Goal: Navigation & Orientation: Find specific page/section

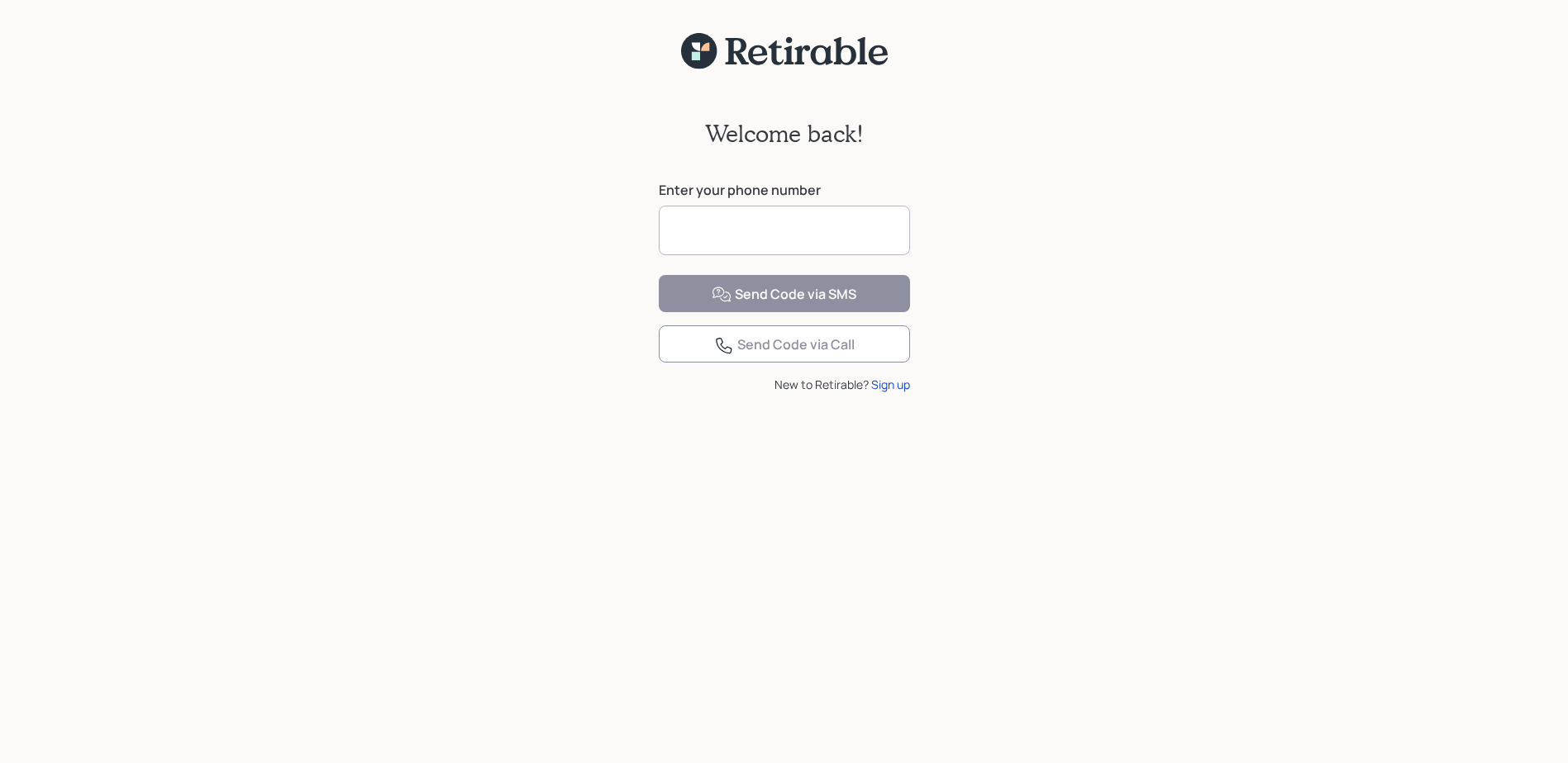
click at [714, 232] on input at bounding box center [784, 230] width 252 height 50
type input "**********"
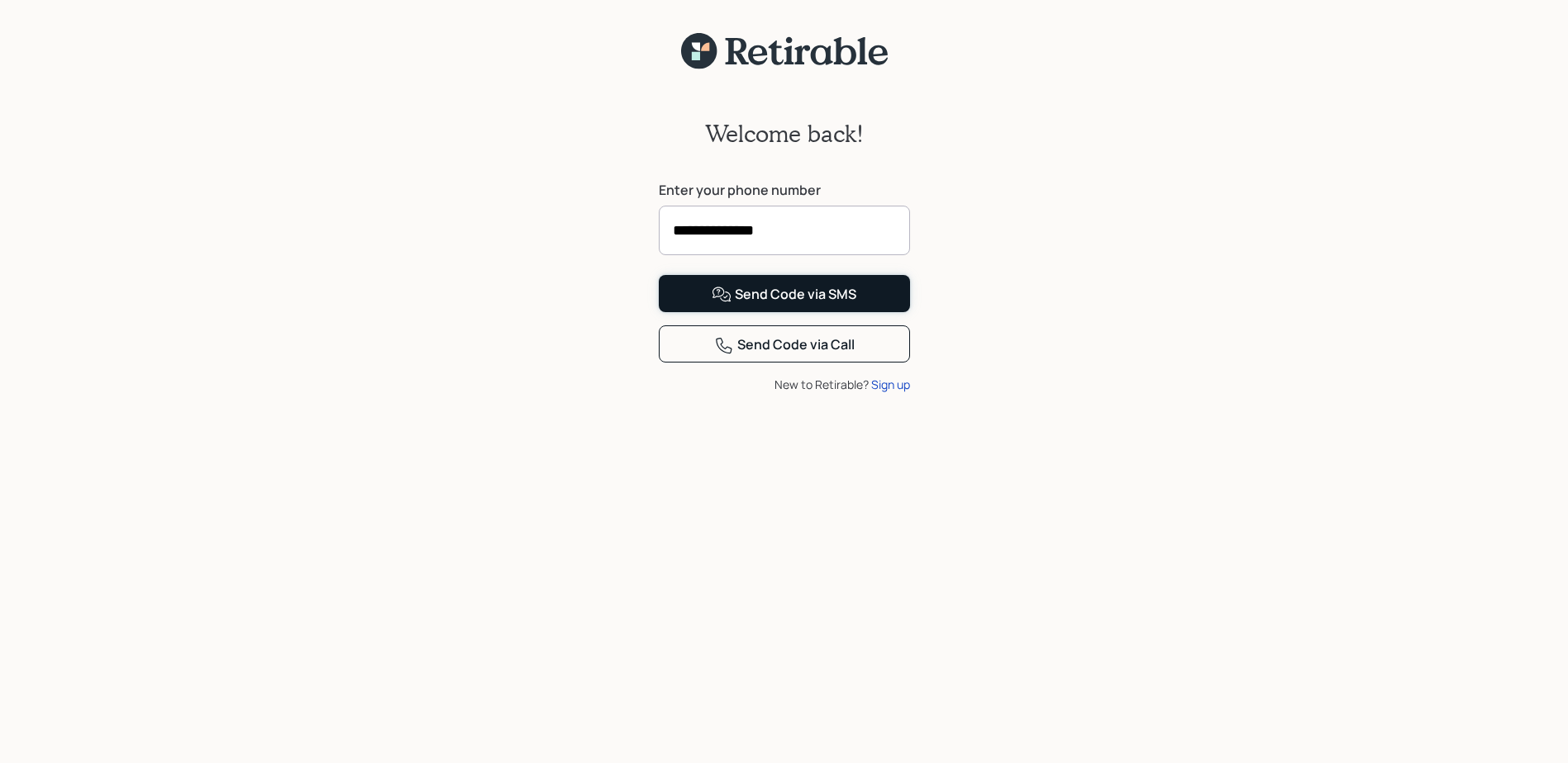
click at [811, 305] on div "Send Code via SMS" at bounding box center [784, 295] width 145 height 20
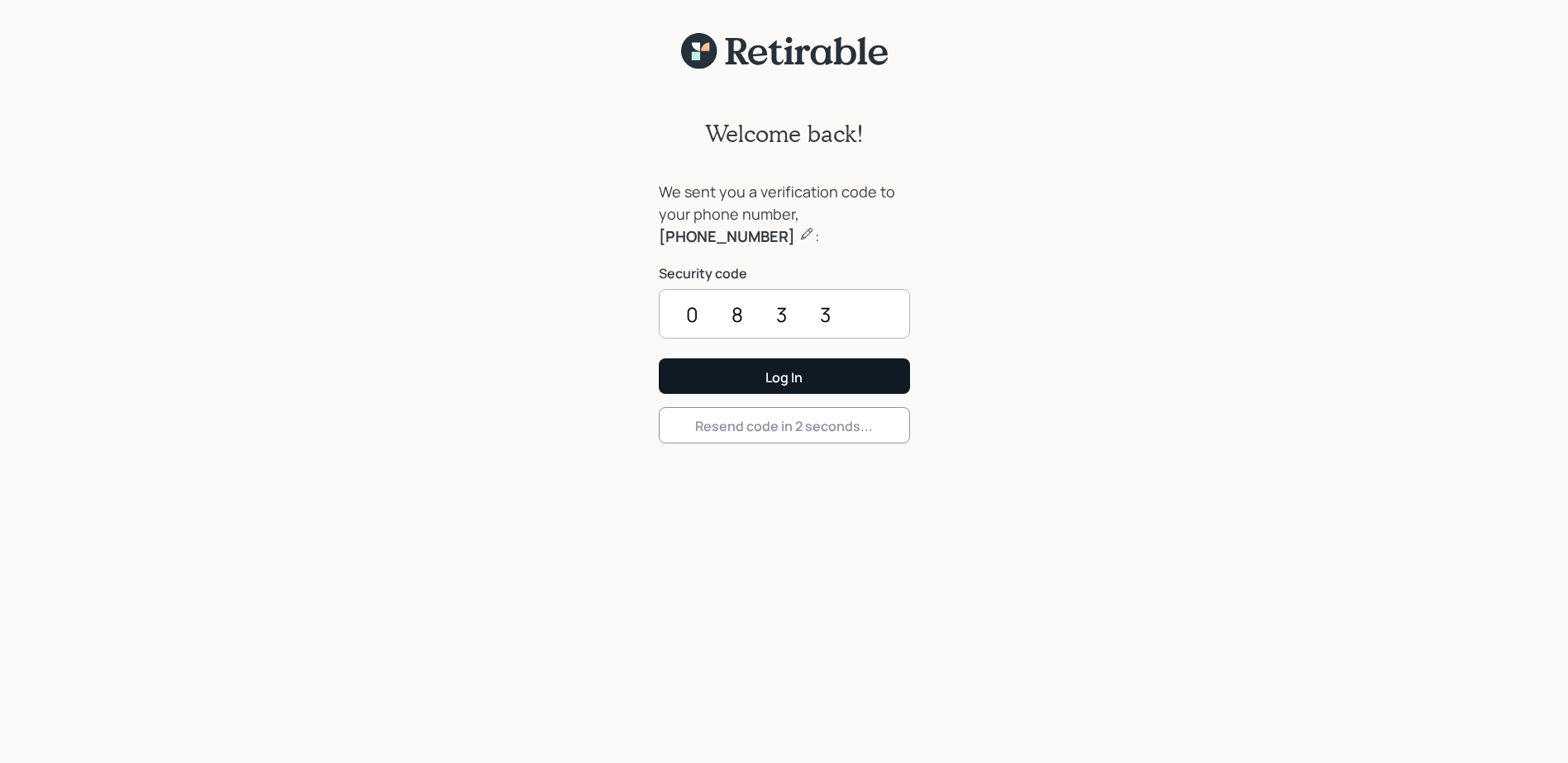
type input "0833"
click at [787, 382] on div "Log In" at bounding box center [784, 377] width 37 height 18
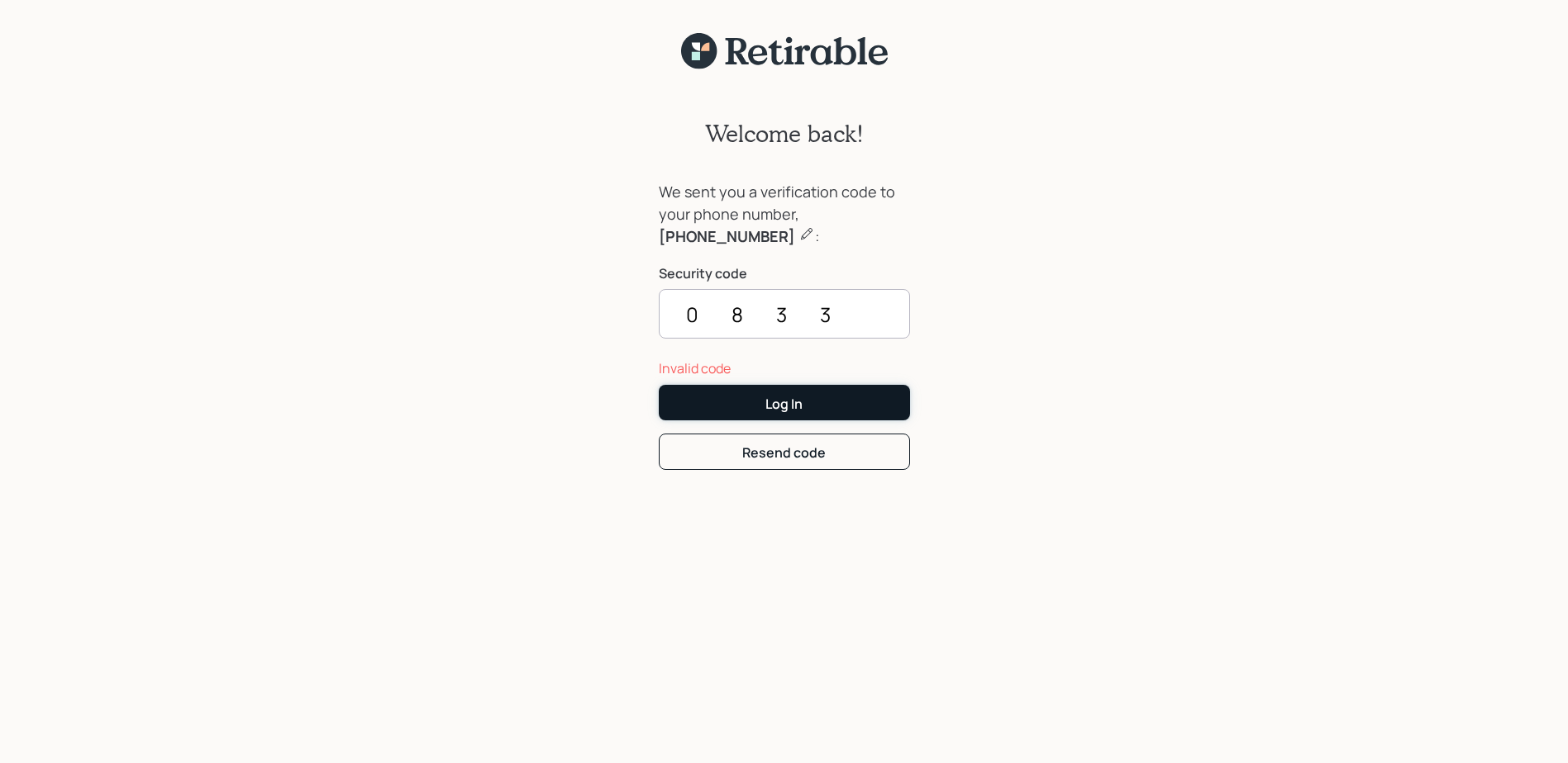
click at [753, 407] on button "Log In" at bounding box center [784, 402] width 252 height 36
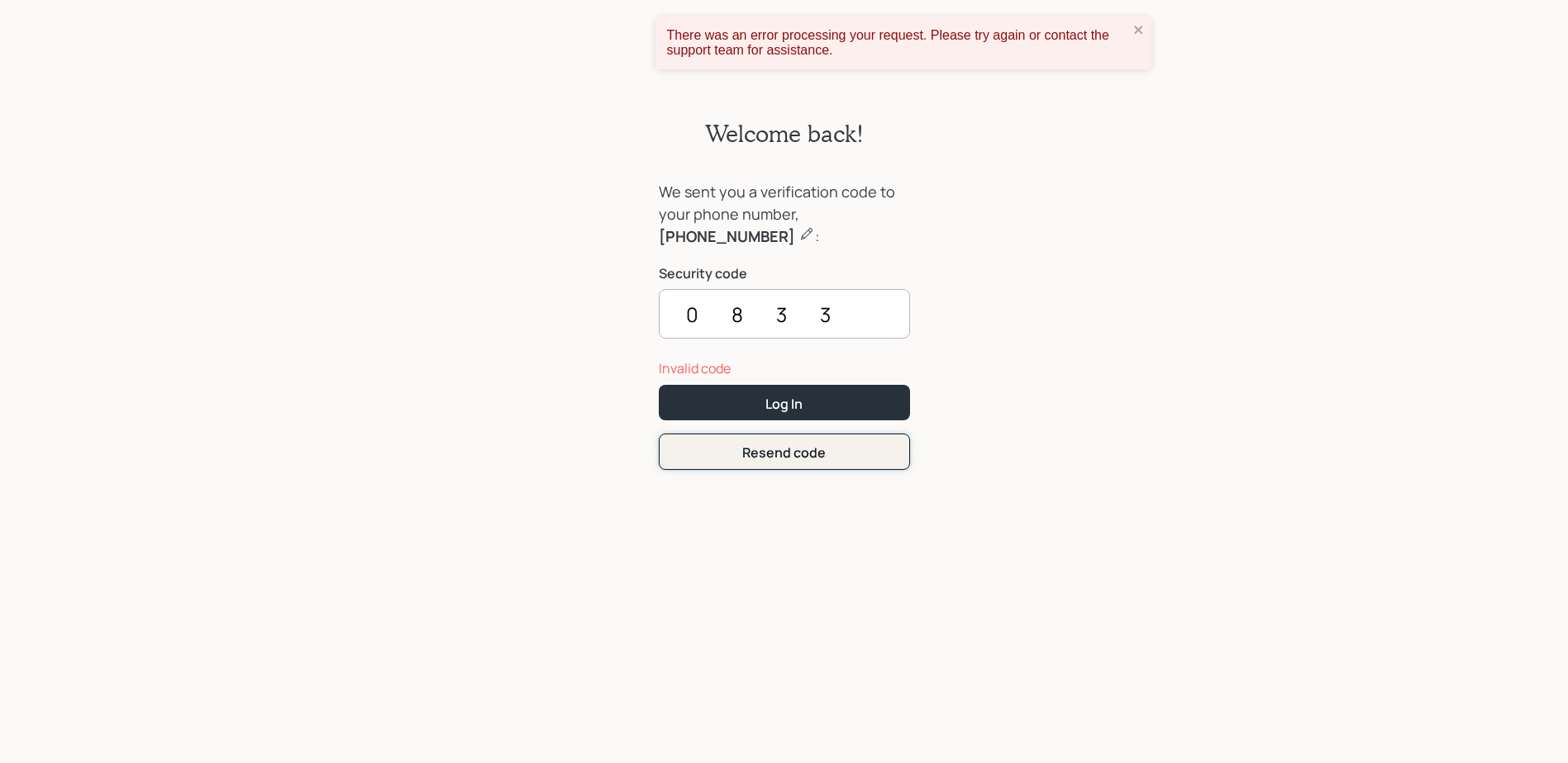
click at [763, 458] on div "Resend code" at bounding box center [784, 452] width 84 height 18
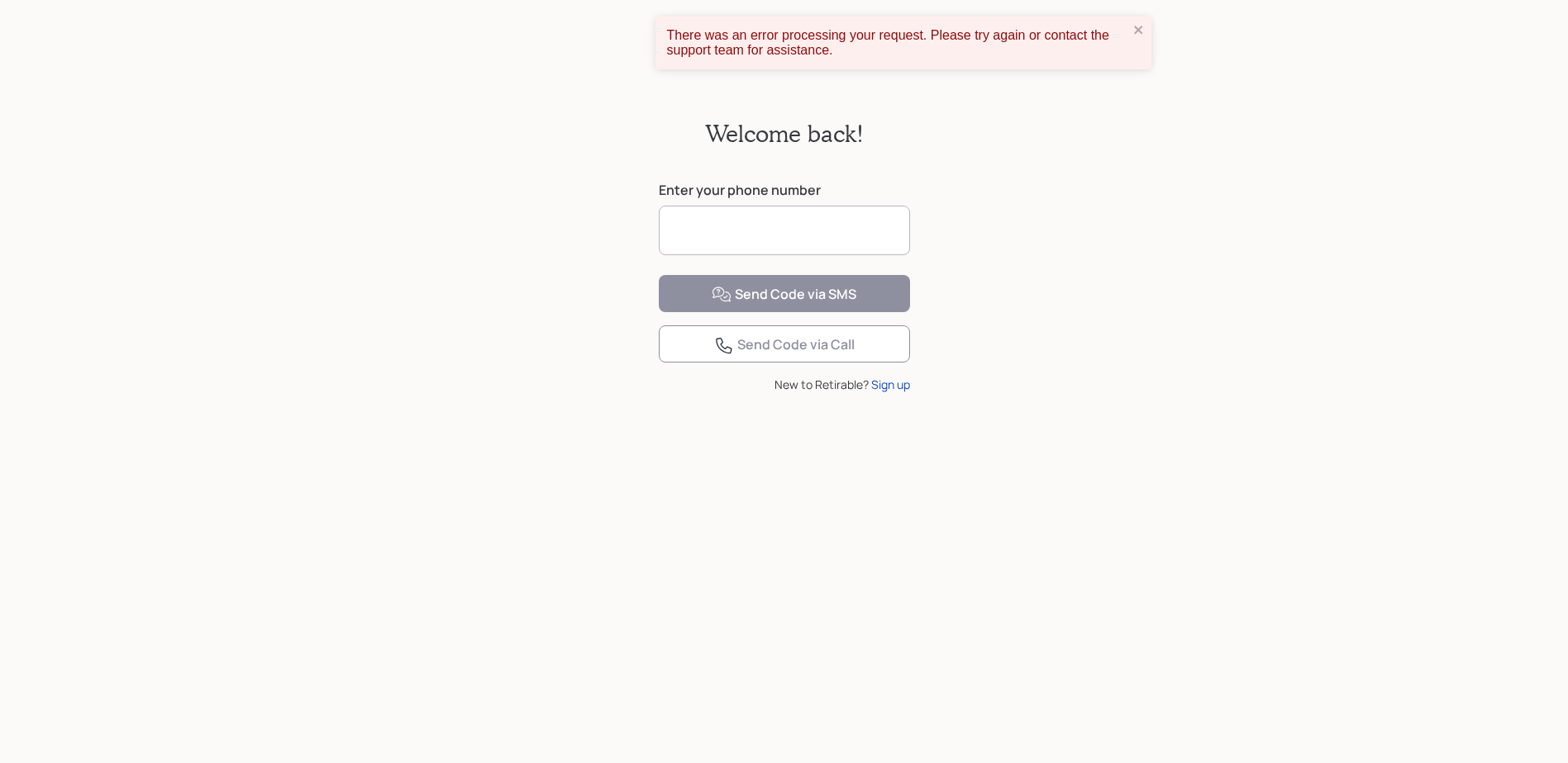
click at [735, 236] on input at bounding box center [784, 230] width 252 height 50
type input "**********"
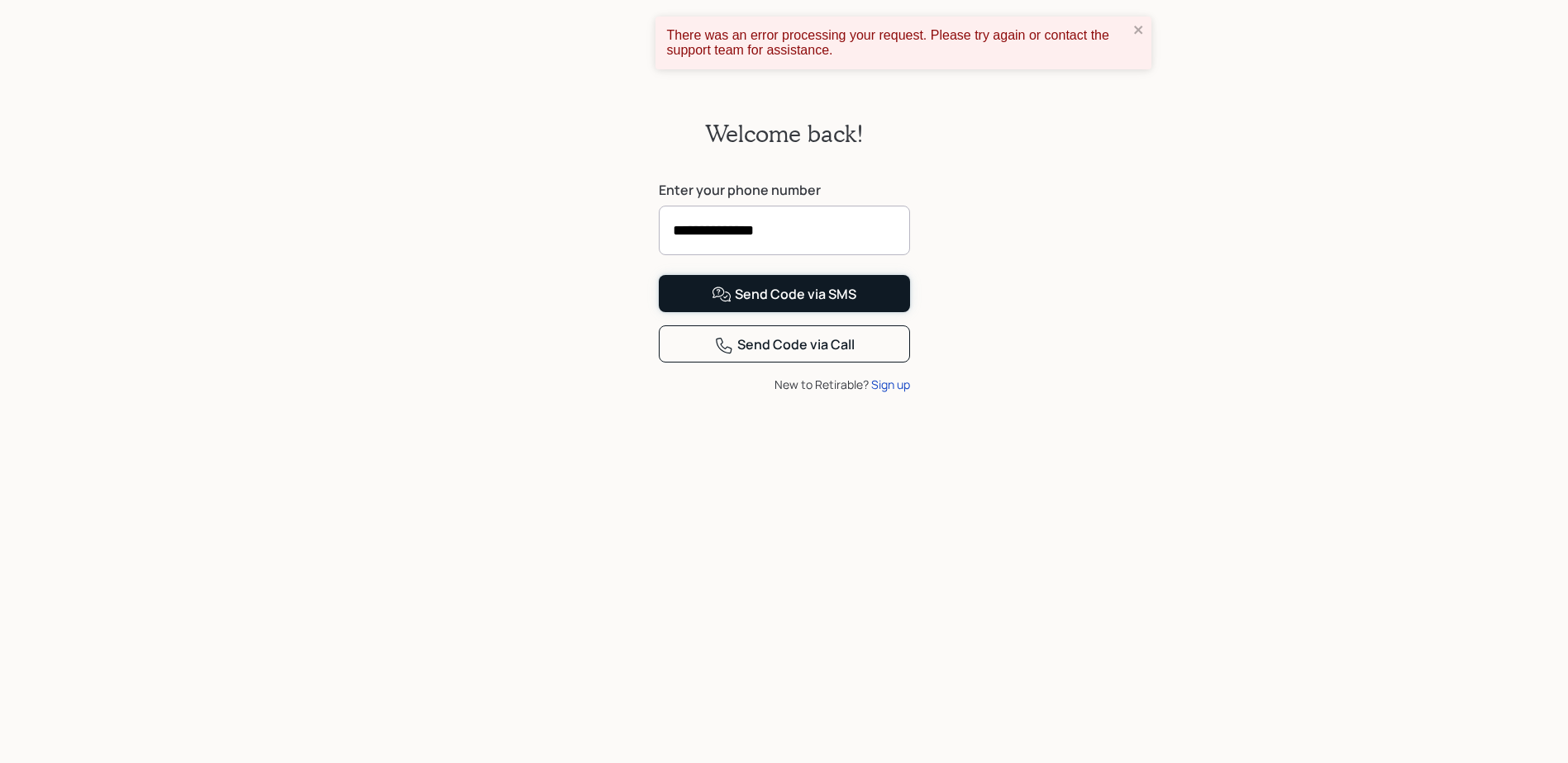
click at [753, 305] on div "Send Code via SMS" at bounding box center [784, 295] width 145 height 20
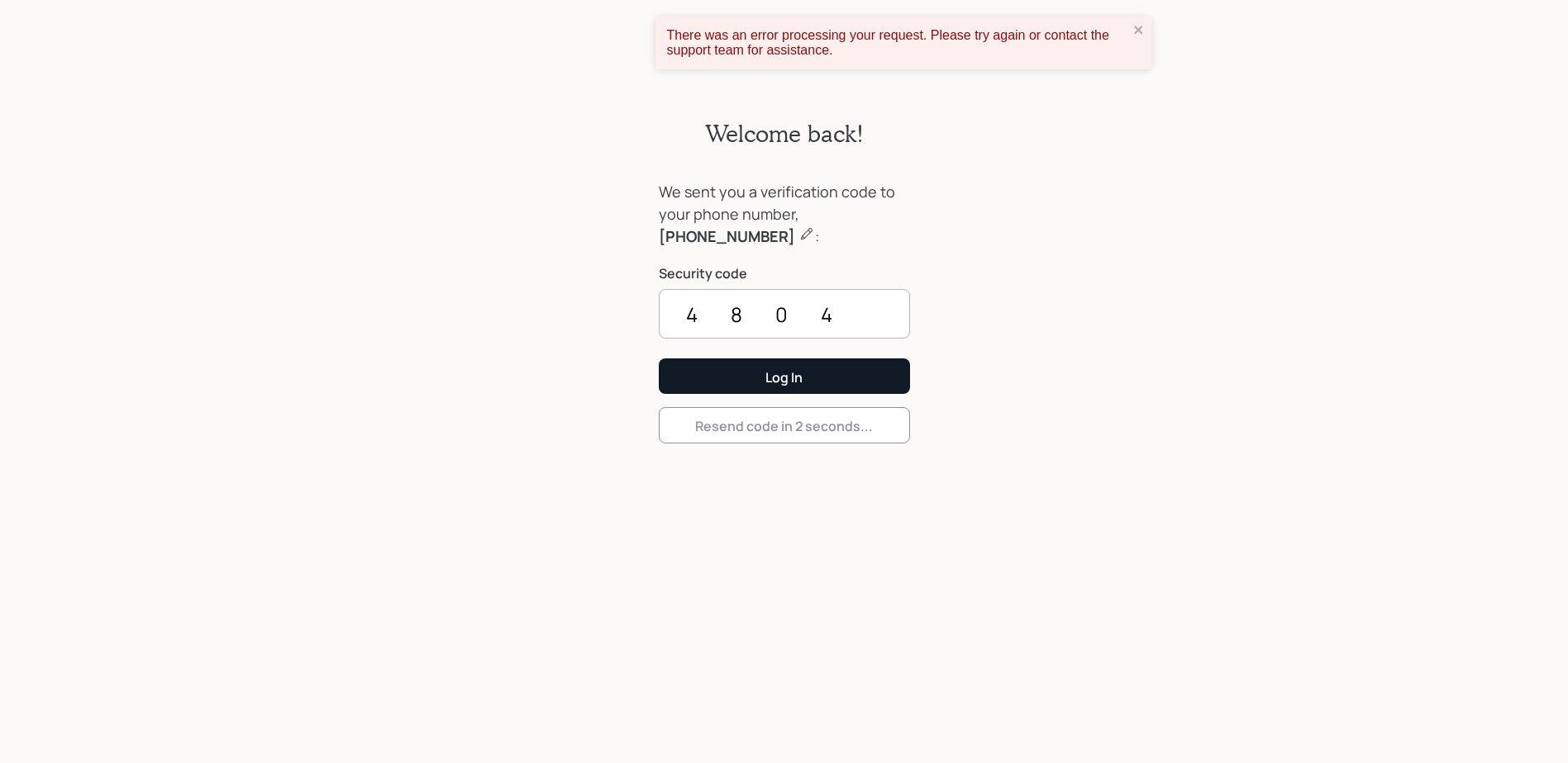
type input "4804"
click at [767, 369] on div "Log In" at bounding box center [784, 377] width 37 height 18
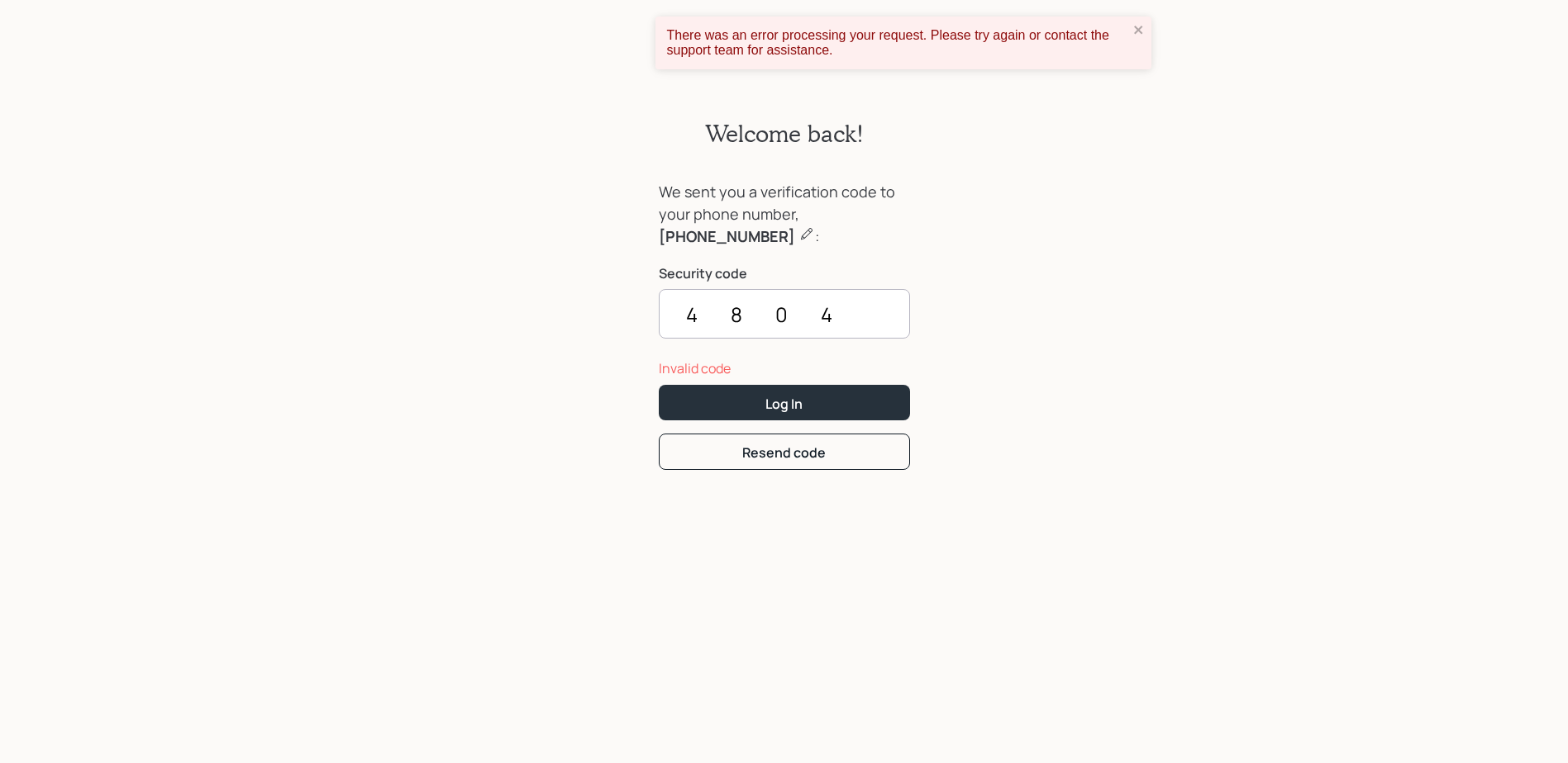
drag, startPoint x: 847, startPoint y: 318, endPoint x: 560, endPoint y: 316, distance: 287.0
click at [578, 321] on div "Welcome back! We sent you a verification code to your phone number, [PHONE_NUMB…" at bounding box center [784, 427] width 1568 height 714
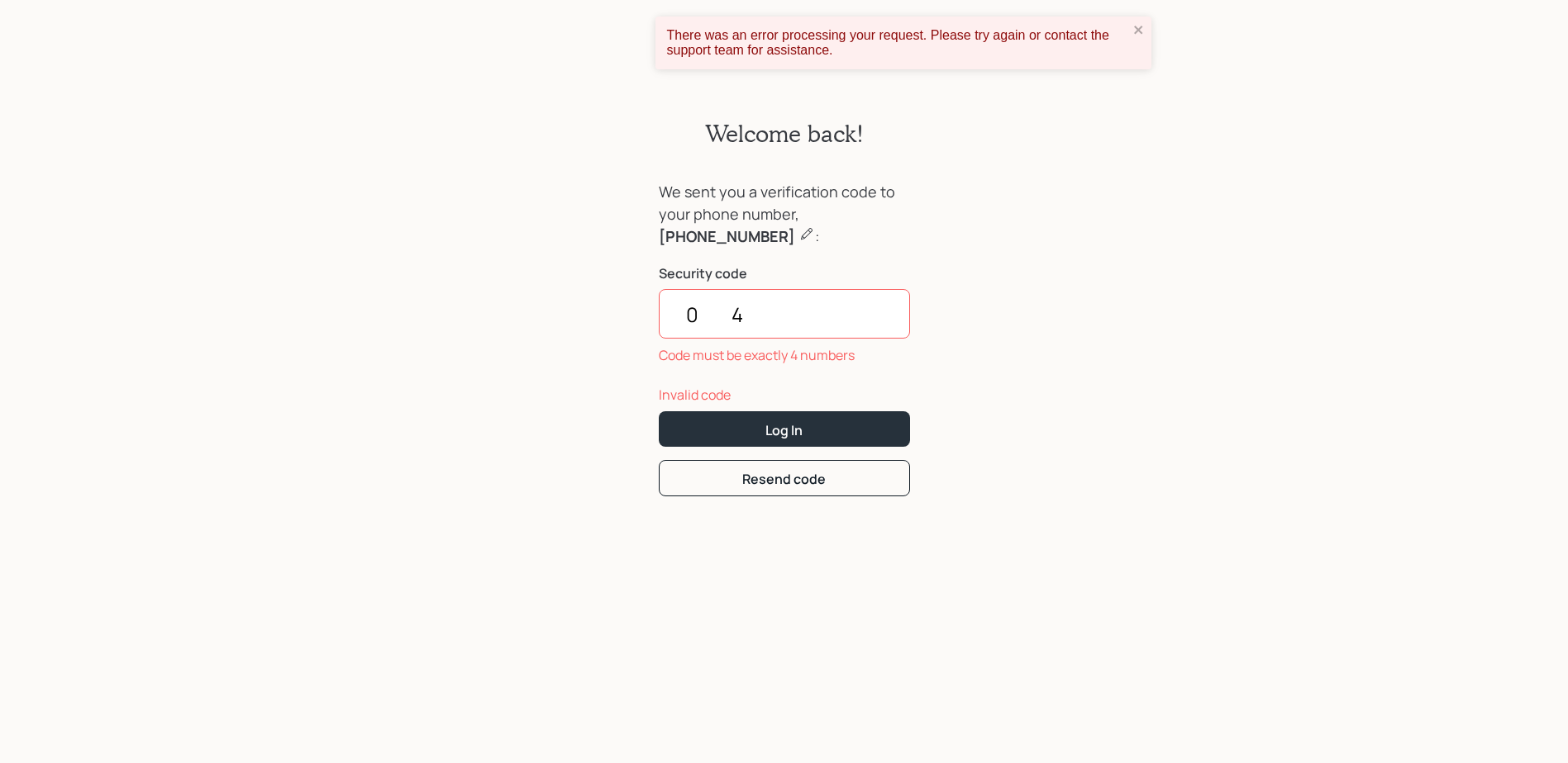
type input "0"
type input "4804"
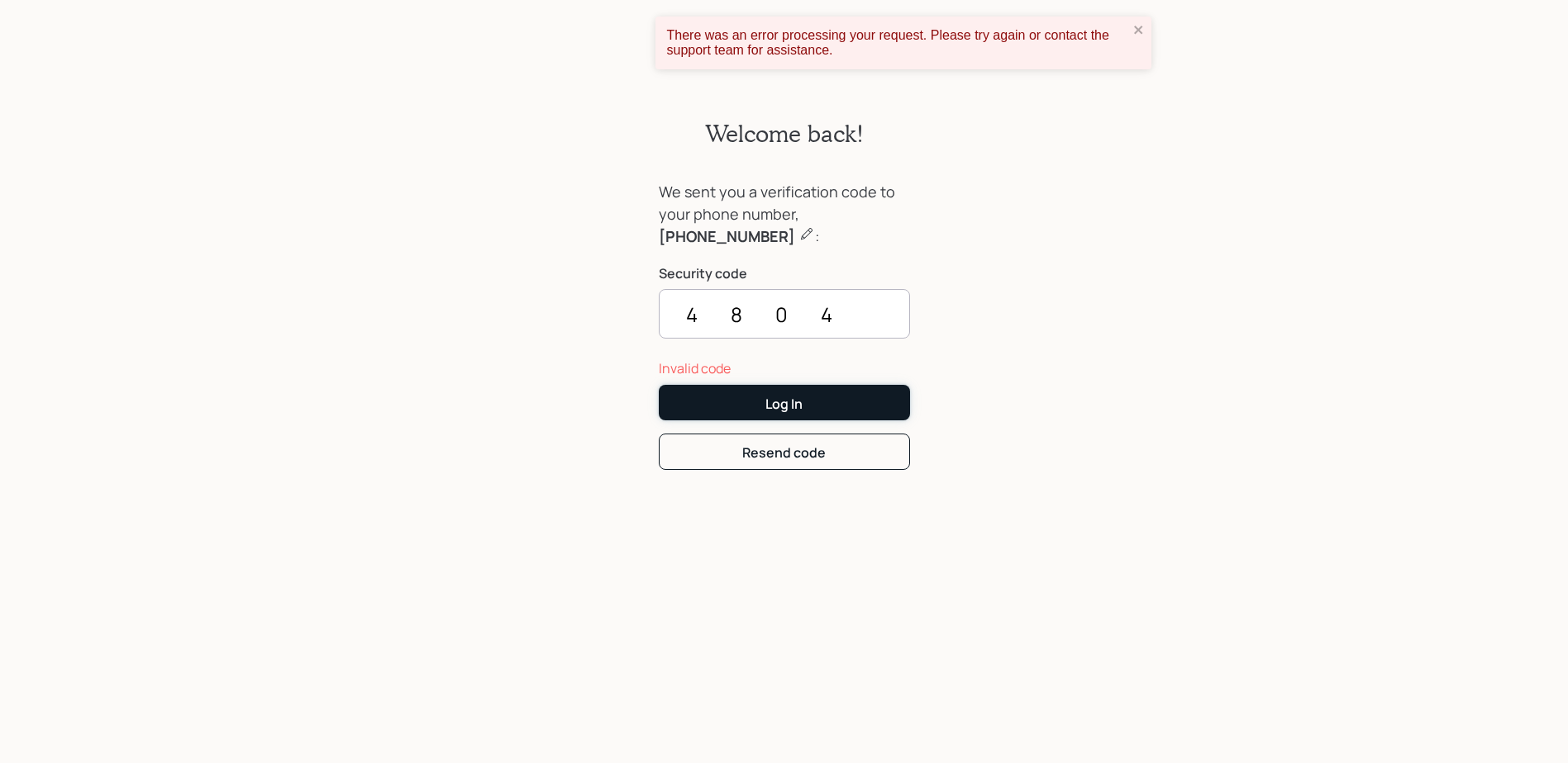
click at [788, 400] on div "Log In" at bounding box center [784, 404] width 37 height 18
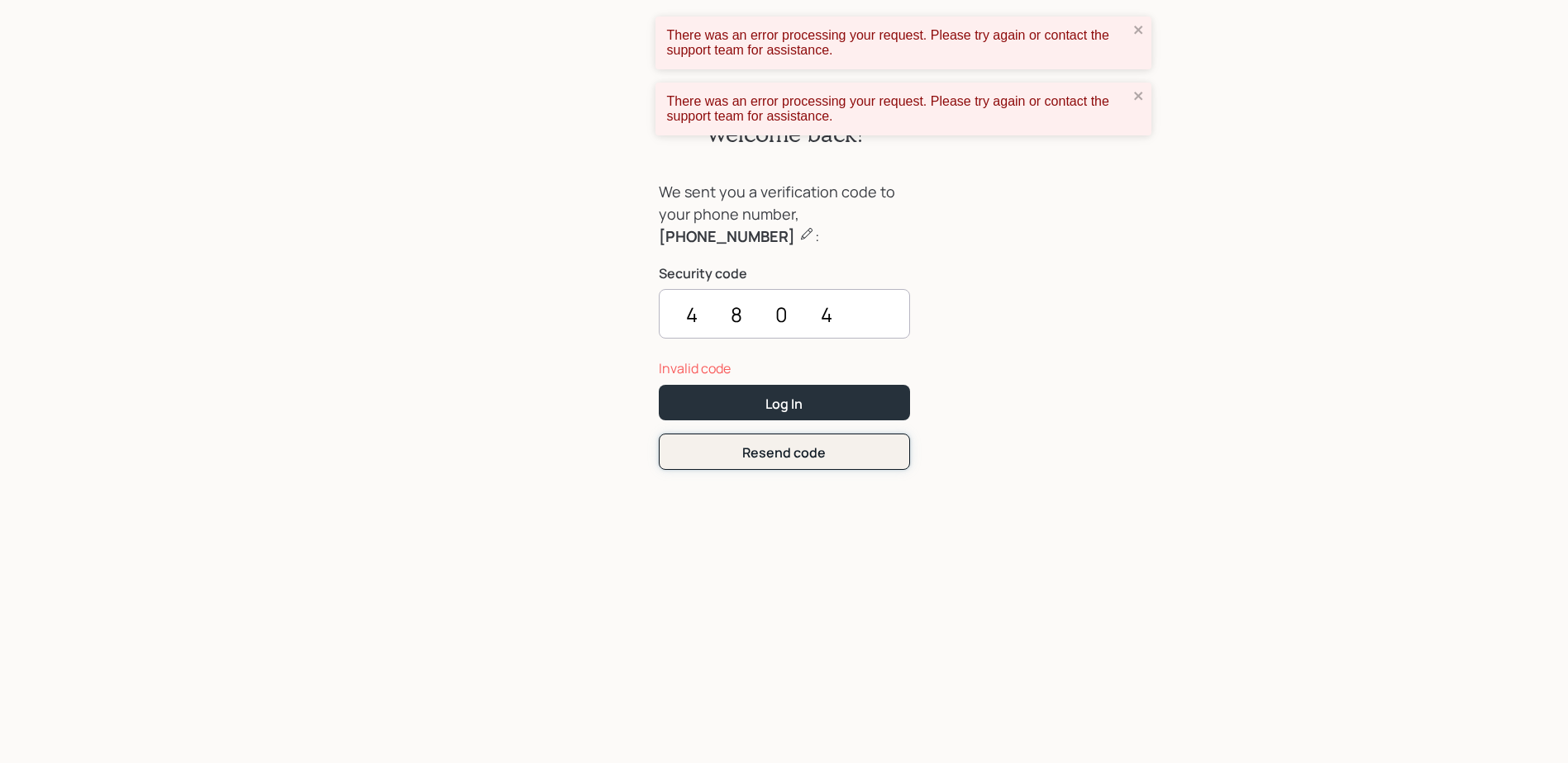
click at [816, 450] on div "Resend code" at bounding box center [784, 452] width 84 height 18
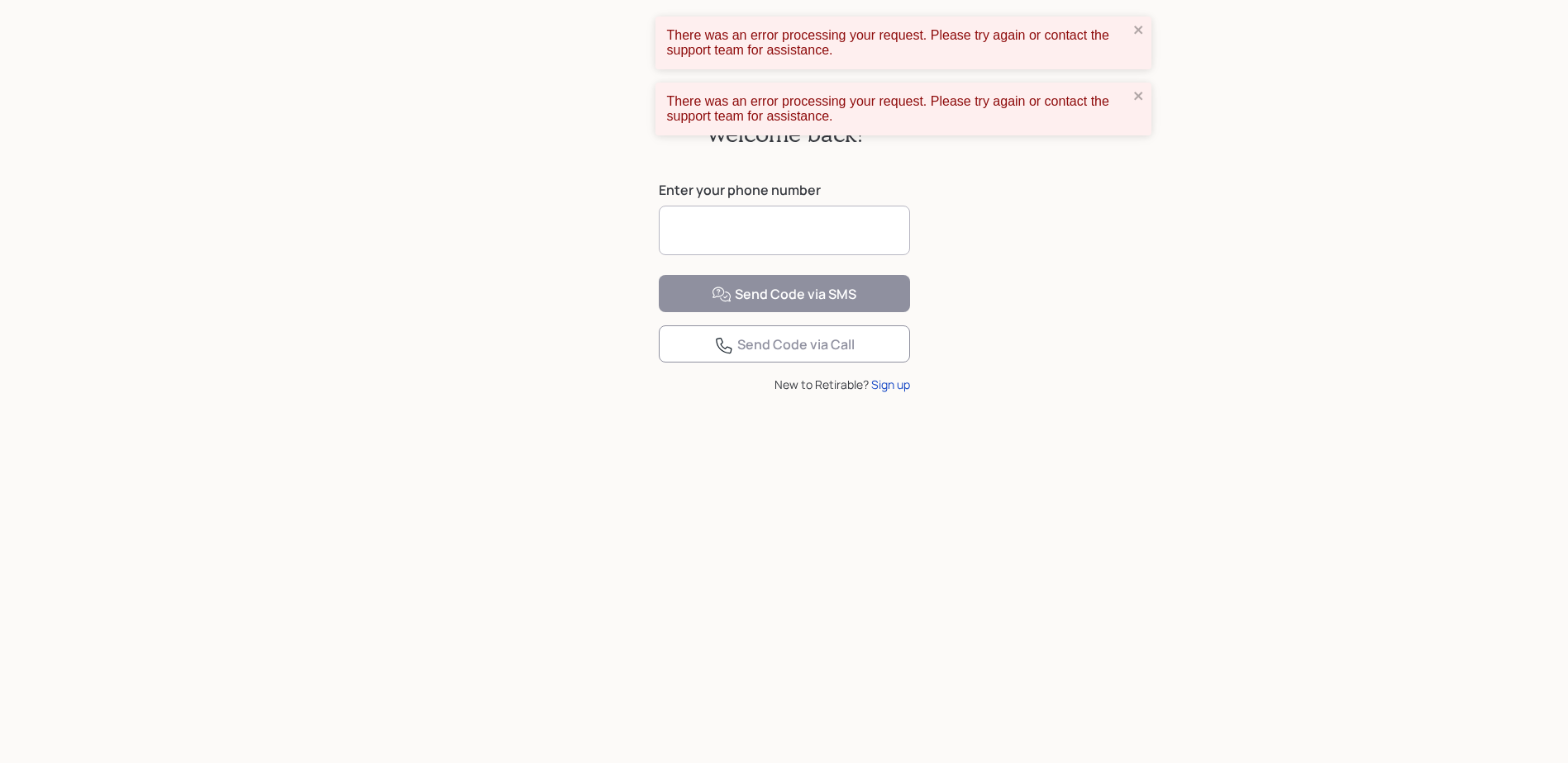
click at [732, 241] on input at bounding box center [784, 230] width 252 height 50
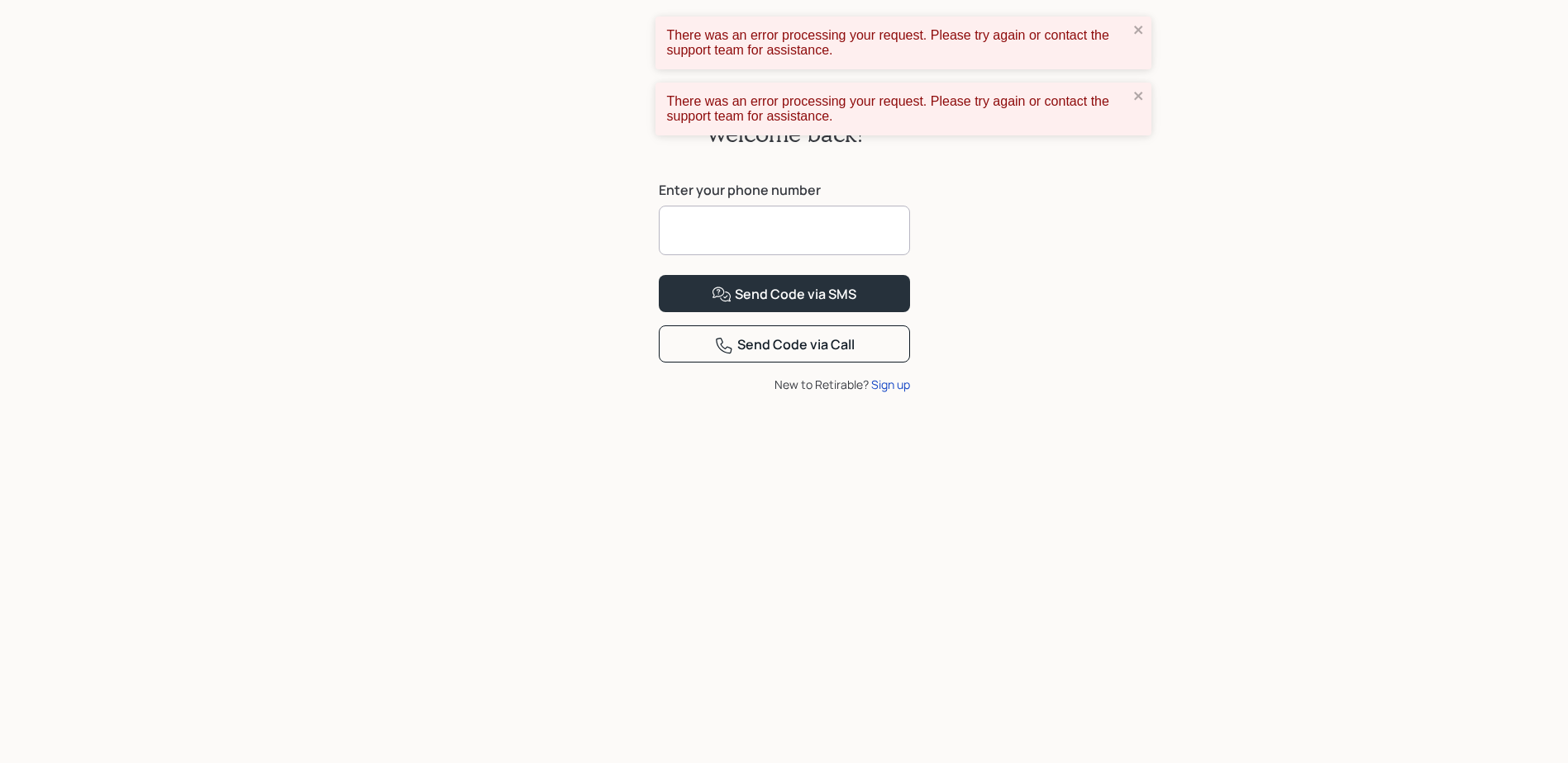
type input "**********"
click at [758, 355] on div "Send Code via Call" at bounding box center [784, 346] width 140 height 20
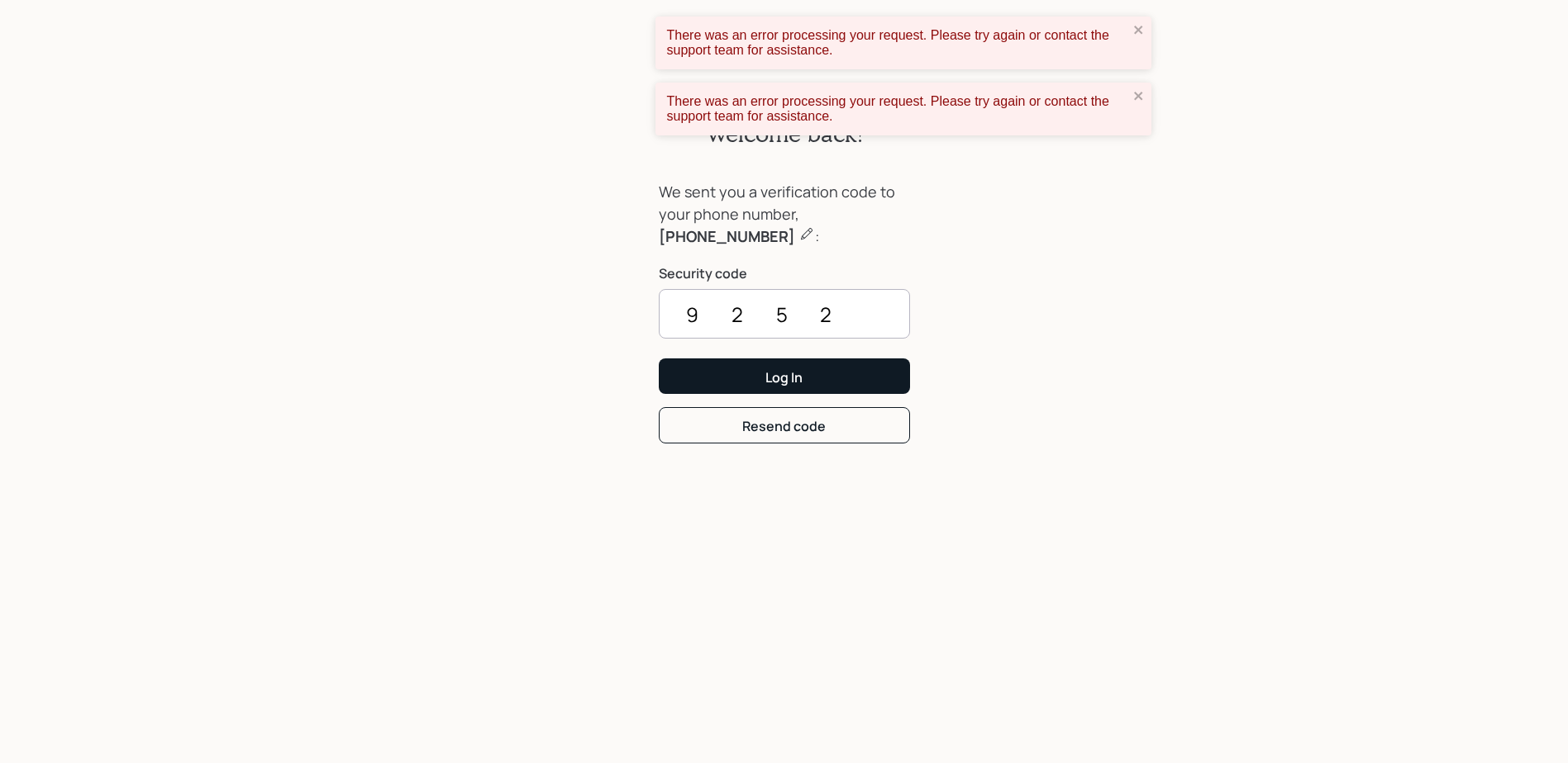
type input "9252"
click at [768, 370] on div "Log In" at bounding box center [784, 377] width 37 height 18
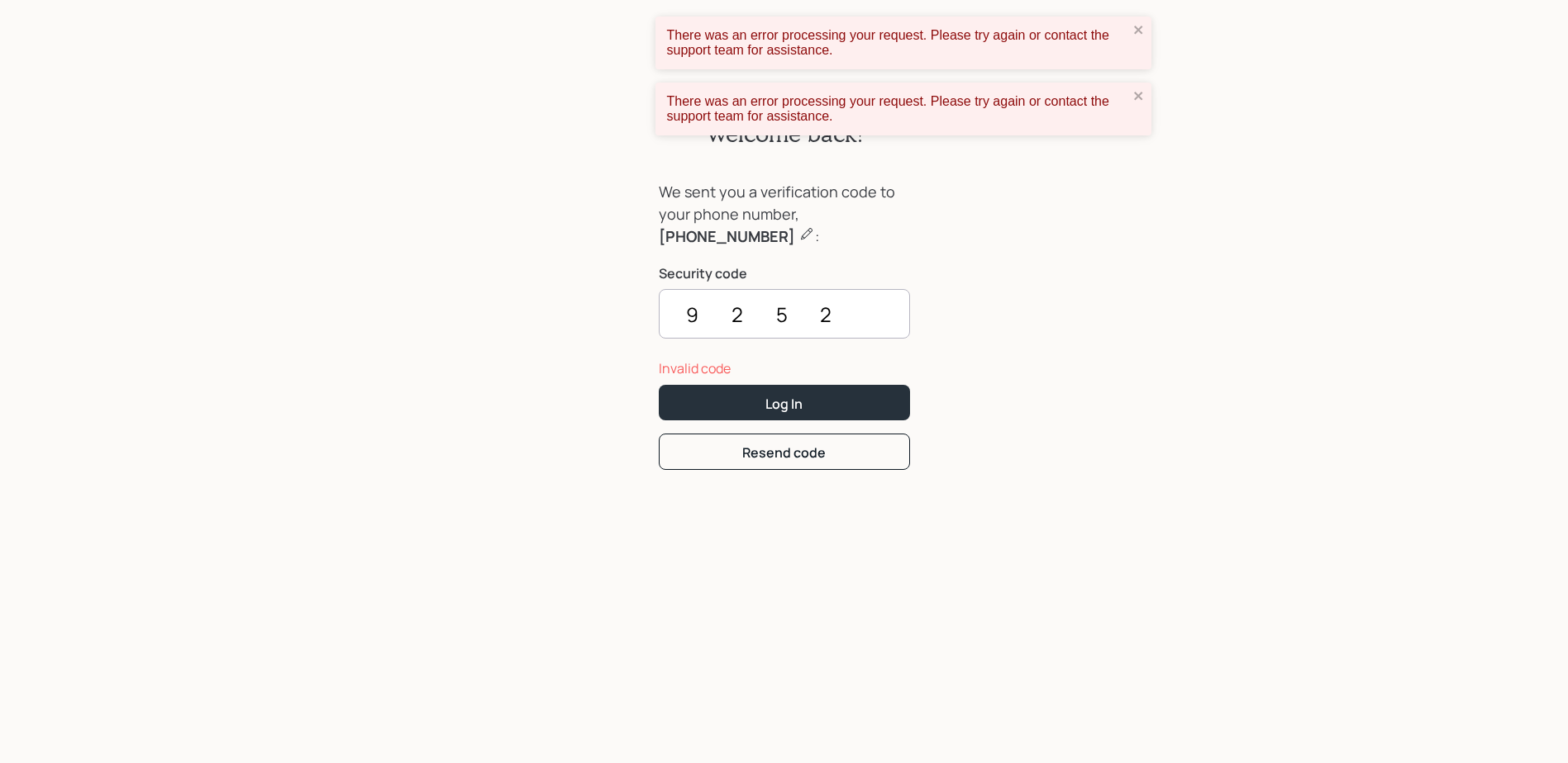
click at [1206, 171] on div "Welcome back! We sent you a verification code to your phone number, [PHONE_NUMB…" at bounding box center [784, 427] width 1568 height 714
drag, startPoint x: 1183, startPoint y: 365, endPoint x: 1238, endPoint y: 313, distance: 75.7
click at [1178, 352] on div "Welcome back! We sent you a verification code to your phone number, [PHONE_NUMB…" at bounding box center [784, 427] width 1568 height 714
click at [1322, 292] on div "Welcome back! We sent you a verification code to your phone number, [PHONE_NUMB…" at bounding box center [784, 427] width 1568 height 714
drag, startPoint x: 1302, startPoint y: 253, endPoint x: 1294, endPoint y: 238, distance: 17.0
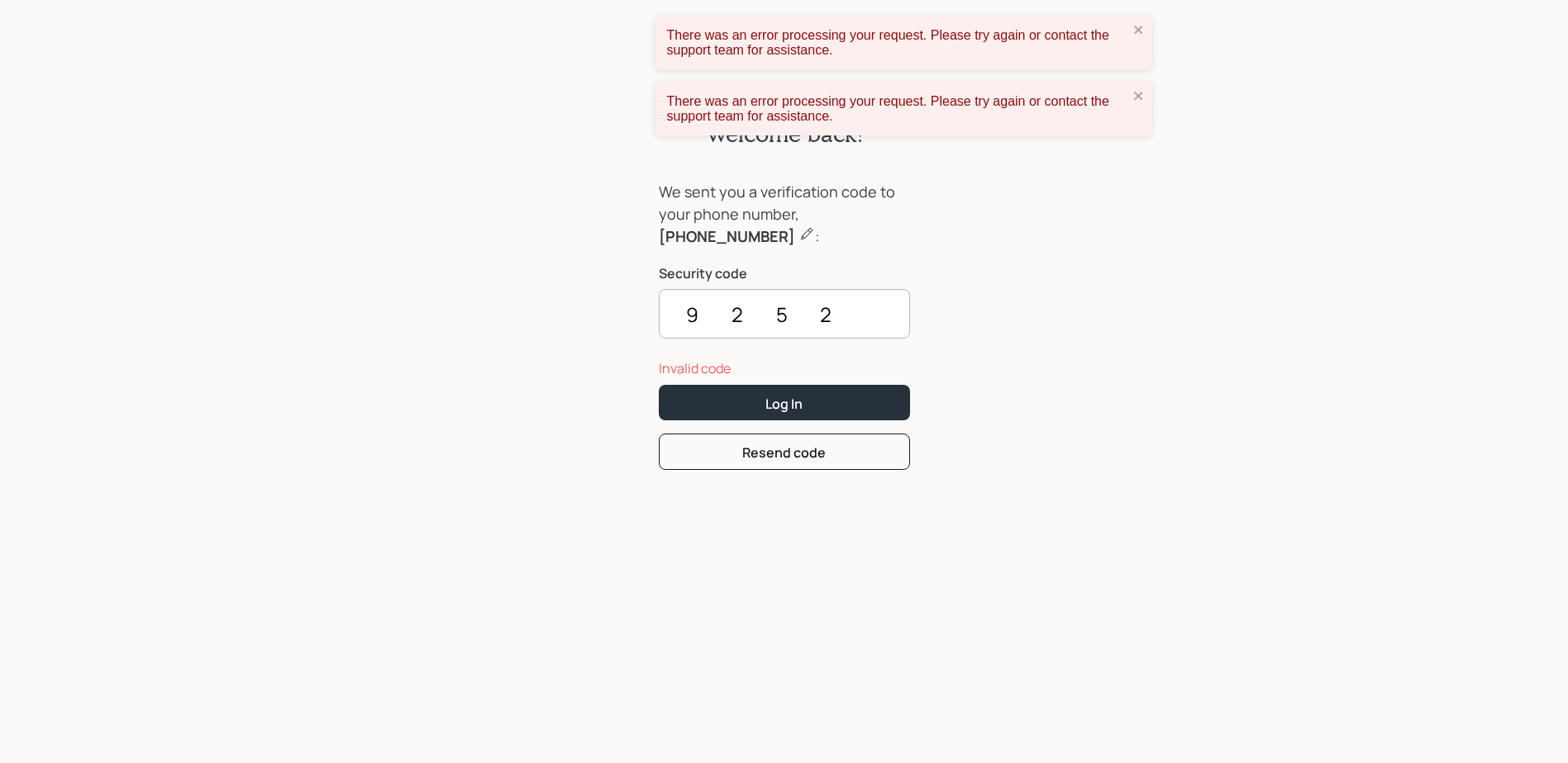
click at [1294, 238] on div "Welcome back! We sent you a verification code to your phone number, [PHONE_NUMB…" at bounding box center [784, 427] width 1568 height 714
drag, startPoint x: 1096, startPoint y: 474, endPoint x: 981, endPoint y: 357, distance: 164.1
click at [1088, 470] on div "Welcome back! We sent you a verification code to your phone number, [PHONE_NUMB…" at bounding box center [784, 427] width 1568 height 714
drag, startPoint x: 1220, startPoint y: 267, endPoint x: 1129, endPoint y: 288, distance: 93.4
click at [1219, 267] on div "Welcome back! We sent you a verification code to your phone number, [PHONE_NUMB…" at bounding box center [784, 427] width 1568 height 714
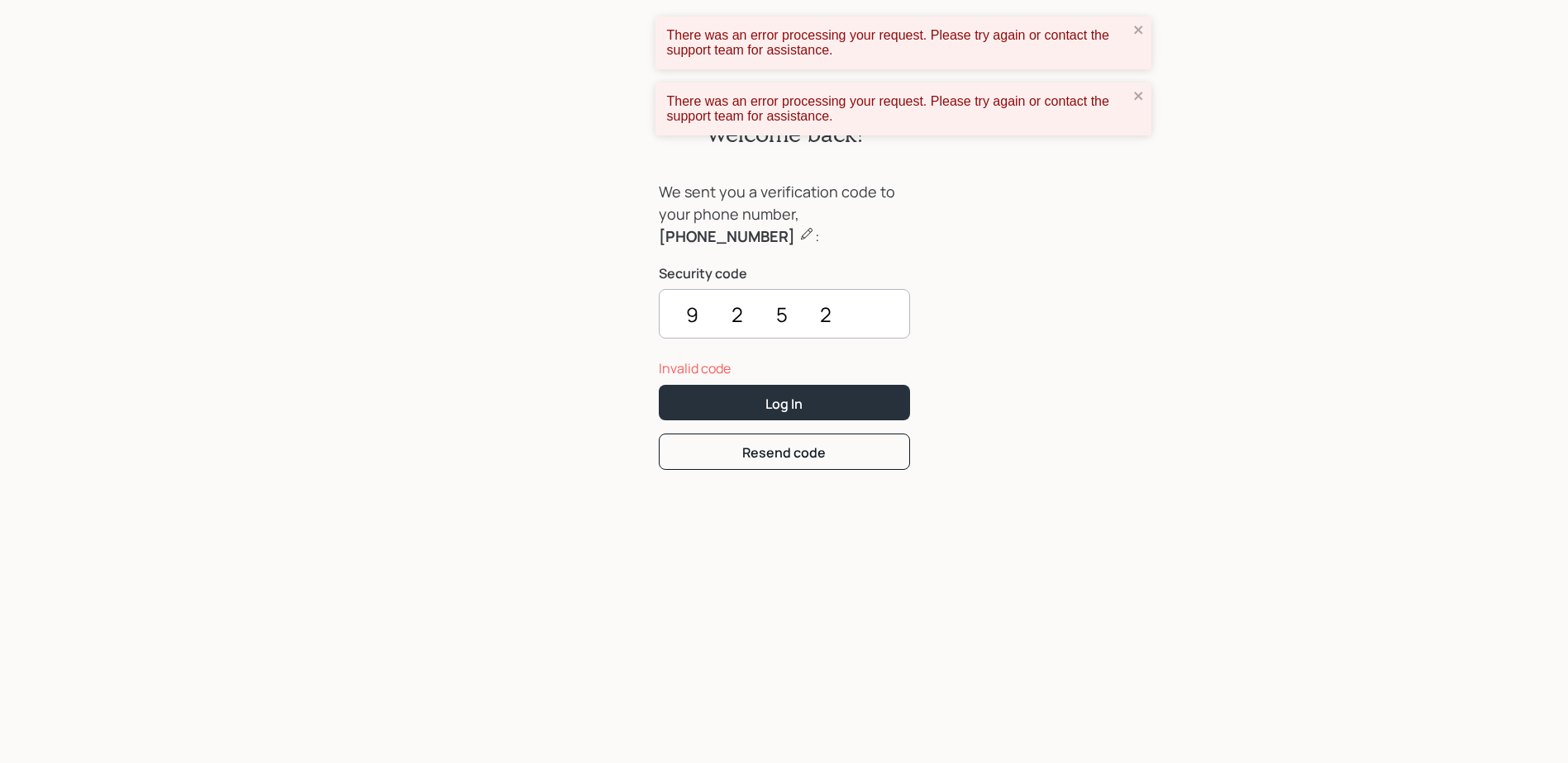
click at [1175, 333] on div "Welcome back! We sent you a verification code to your phone number, [PHONE_NUMB…" at bounding box center [784, 427] width 1568 height 714
